Goal: Navigation & Orientation: Find specific page/section

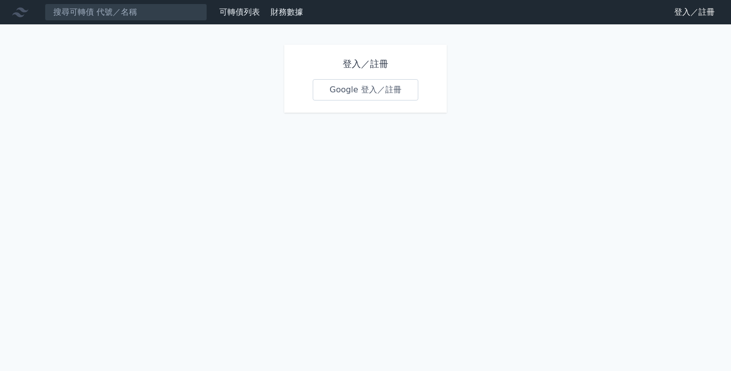
click at [396, 92] on link "Google 登入／註冊" at bounding box center [366, 89] width 106 height 21
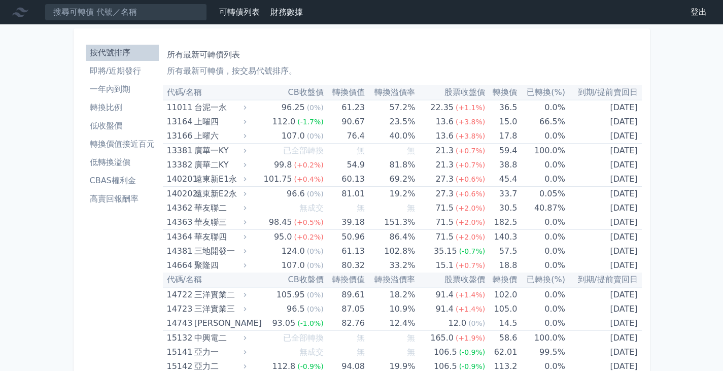
click at [130, 70] on li "即將/近期發行" at bounding box center [122, 71] width 73 height 12
